Goal: Obtain resource: Obtain resource

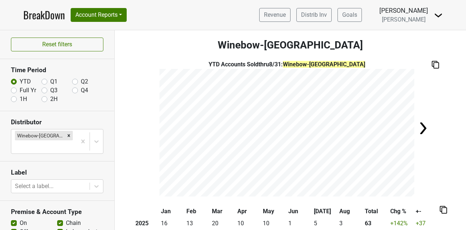
click at [18, 89] on div "Full Yr" at bounding box center [26, 90] width 31 height 9
click at [20, 89] on label "Full Yr" at bounding box center [28, 90] width 16 height 9
click at [12, 89] on input "Full Yr" at bounding box center [14, 89] width 6 height 7
radio input "true"
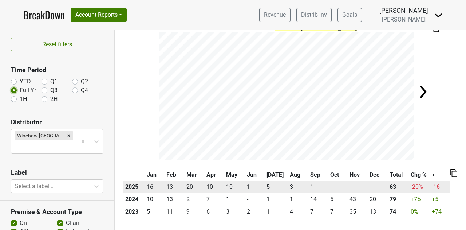
scroll to position [73, 0]
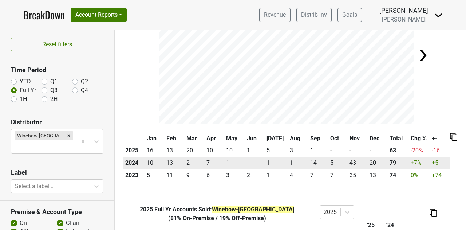
click at [347, 164] on td "43" at bounding box center [357, 162] width 20 height 12
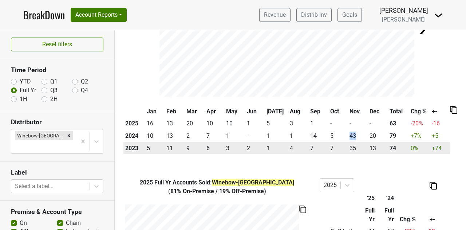
scroll to position [109, 0]
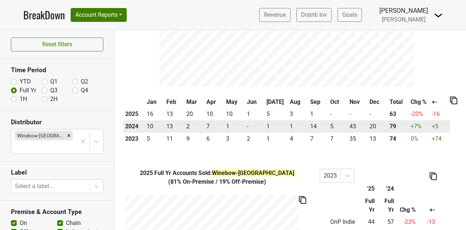
click at [341, 127] on td "5" at bounding box center [337, 126] width 19 height 12
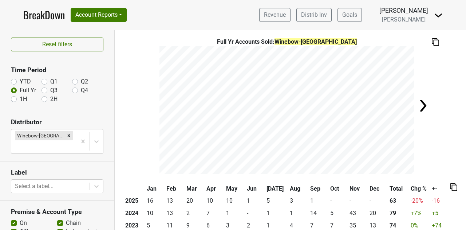
scroll to position [0, 0]
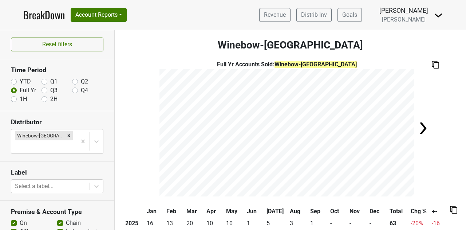
click at [431, 64] on img at bounding box center [434, 65] width 7 height 8
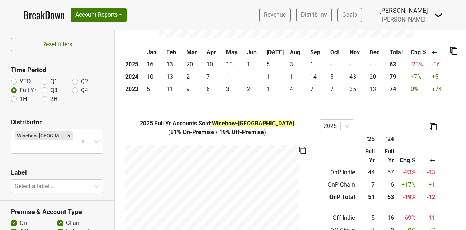
scroll to position [191, 0]
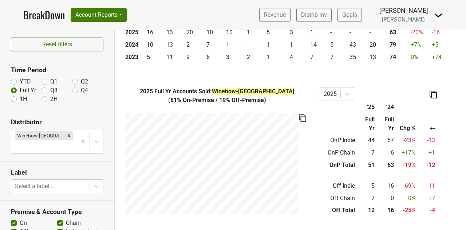
click at [303, 117] on img at bounding box center [302, 118] width 7 height 8
click at [429, 95] on img at bounding box center [432, 95] width 7 height 8
click at [431, 72] on div "Copy as Image" at bounding box center [428, 69] width 36 height 11
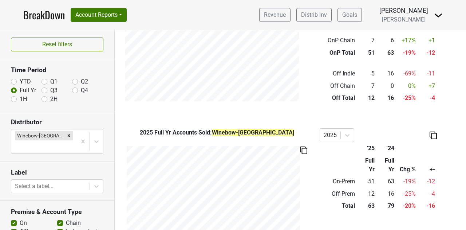
scroll to position [336, 0]
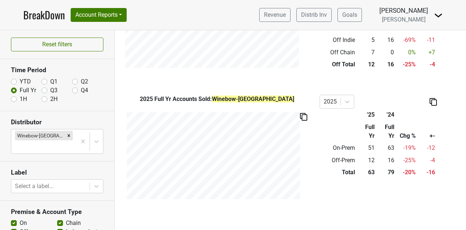
click at [301, 113] on img at bounding box center [303, 117] width 7 height 8
click at [429, 102] on img at bounding box center [432, 102] width 7 height 8
click at [431, 79] on div "Copy as Image" at bounding box center [428, 77] width 36 height 11
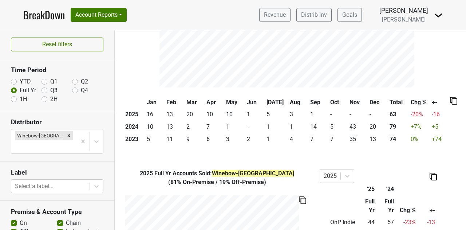
scroll to position [109, 0]
click at [450, 100] on img at bounding box center [453, 100] width 7 height 8
click at [449, 73] on div "Copy as Image" at bounding box center [444, 76] width 36 height 11
